Goal: Entertainment & Leisure: Browse casually

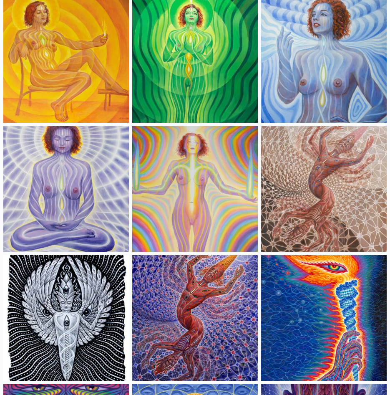
scroll to position [876, 0]
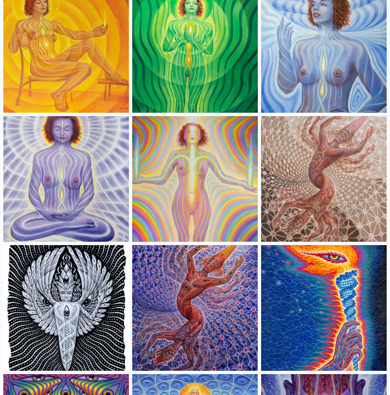
click at [310, 177] on img at bounding box center [324, 179] width 126 height 126
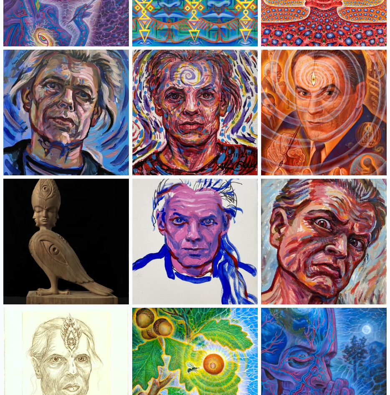
scroll to position [2880, 0]
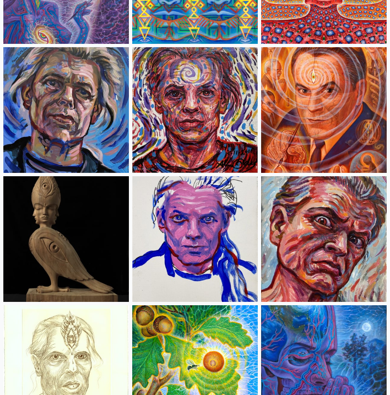
click at [93, 241] on img at bounding box center [66, 239] width 126 height 126
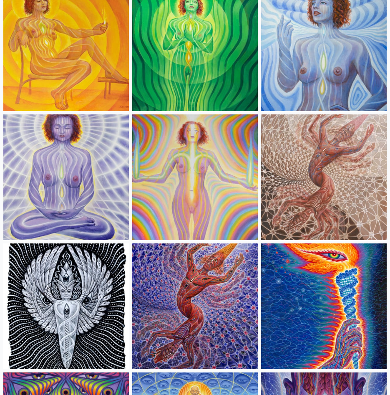
scroll to position [876, 0]
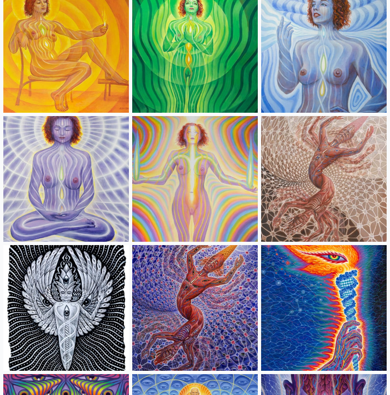
click at [296, 194] on img at bounding box center [324, 179] width 126 height 126
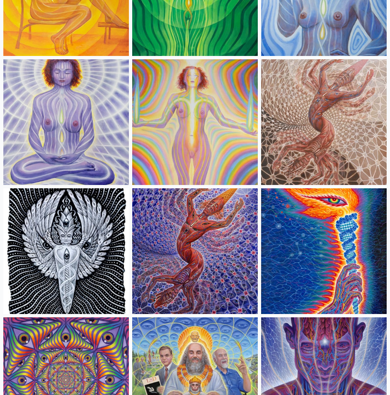
scroll to position [960, 0]
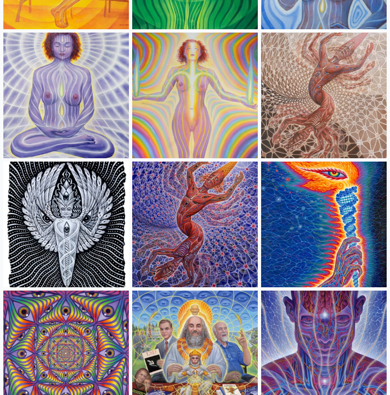
click at [178, 238] on img at bounding box center [195, 225] width 126 height 126
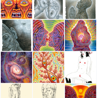
scroll to position [3506, 0]
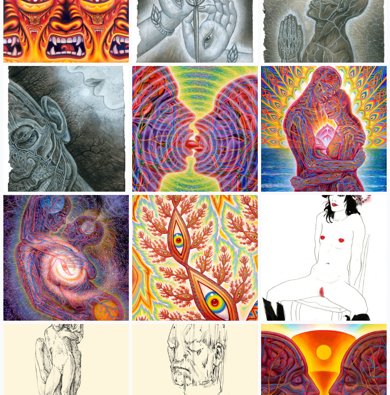
click at [179, 154] on img at bounding box center [195, 129] width 126 height 126
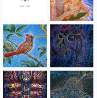
scroll to position [3683, 0]
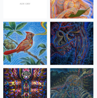
click at [31, 56] on img at bounding box center [25, 44] width 44 height 44
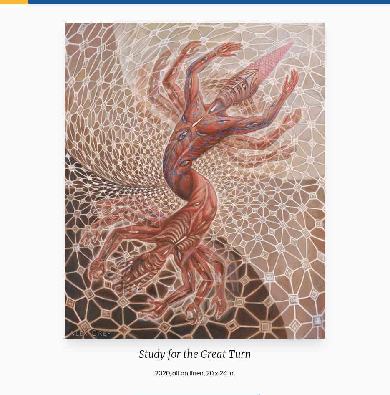
scroll to position [42, 0]
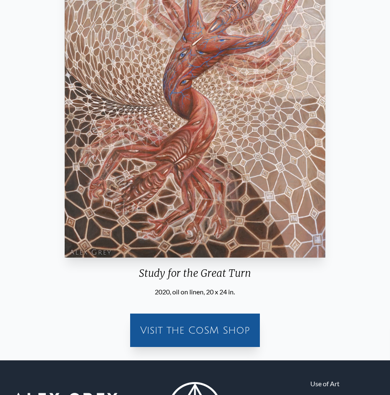
scroll to position [184, 0]
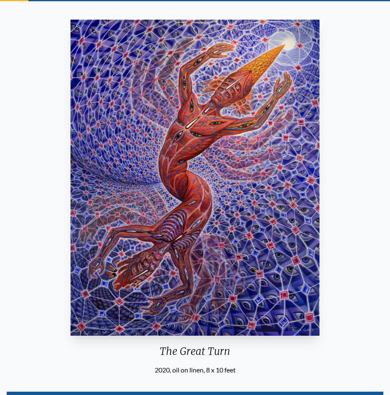
scroll to position [209, 0]
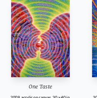
scroll to position [58, 0]
